Goal: Task Accomplishment & Management: Use online tool/utility

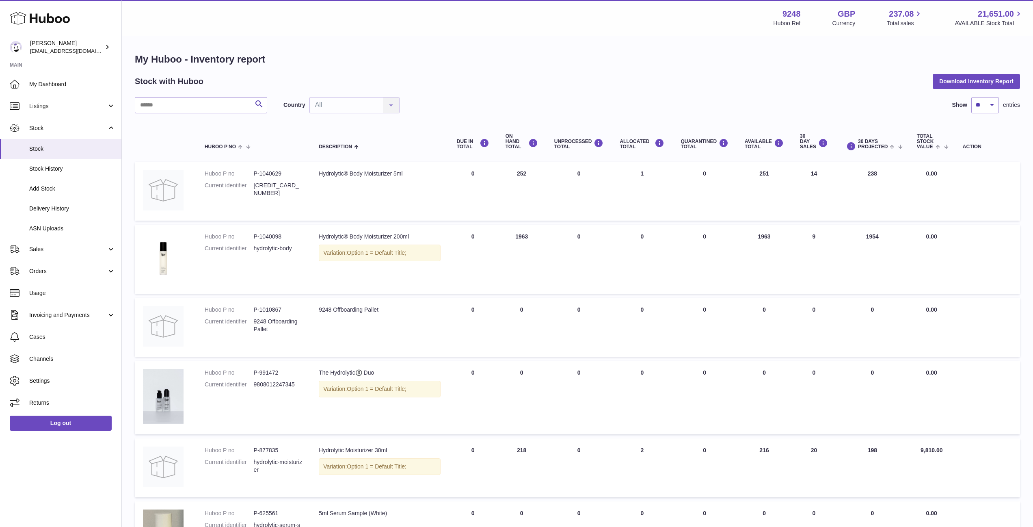
click at [465, 83] on div "Stock with Huboo Download Inventory Report" at bounding box center [577, 81] width 885 height 15
click at [54, 251] on link "Sales" at bounding box center [60, 249] width 121 height 22
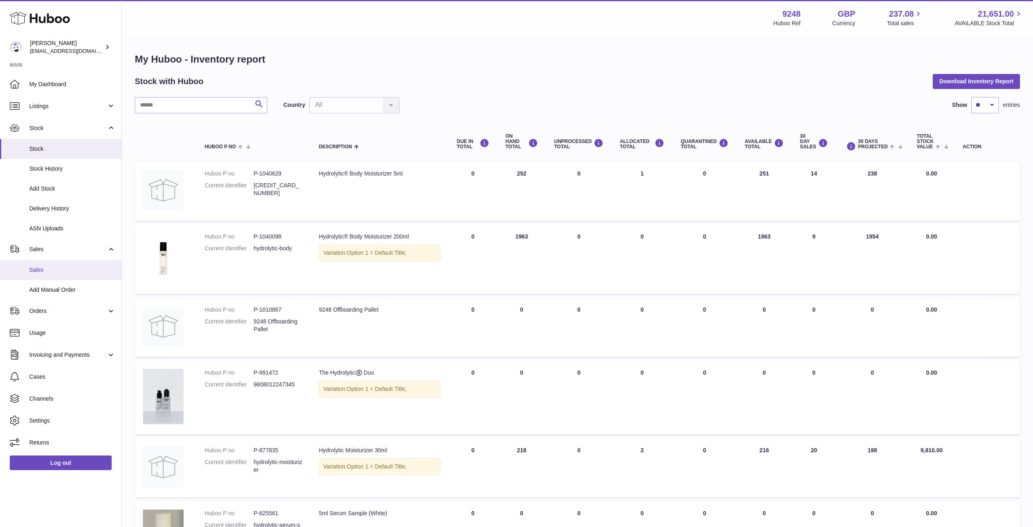
click at [50, 266] on span "Sales" at bounding box center [72, 270] width 86 height 8
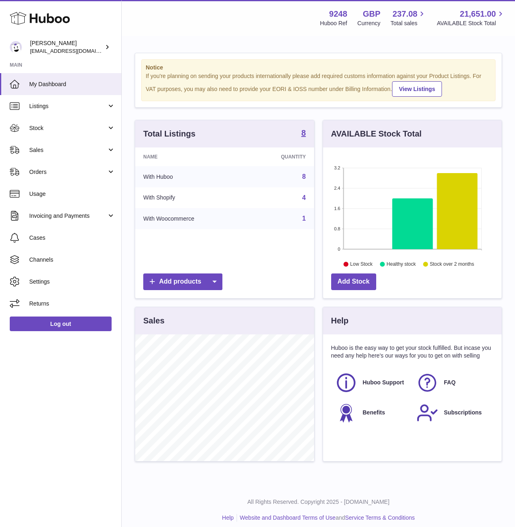
scroll to position [127, 179]
click at [58, 152] on span "Sales" at bounding box center [68, 150] width 78 height 8
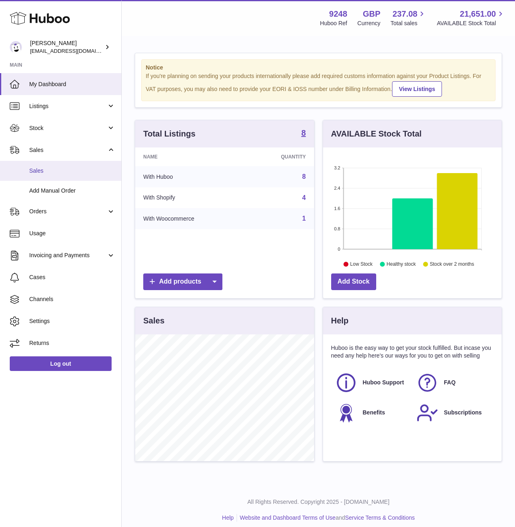
click at [55, 175] on link "Sales" at bounding box center [60, 171] width 121 height 20
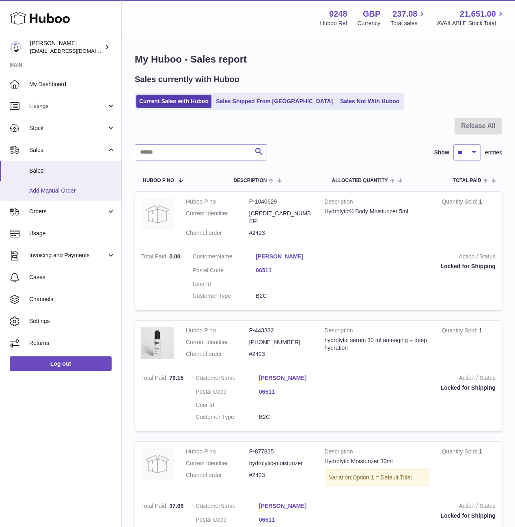
click at [59, 190] on span "Add Manual Order" at bounding box center [72, 191] width 86 height 8
